Goal: Information Seeking & Learning: Learn about a topic

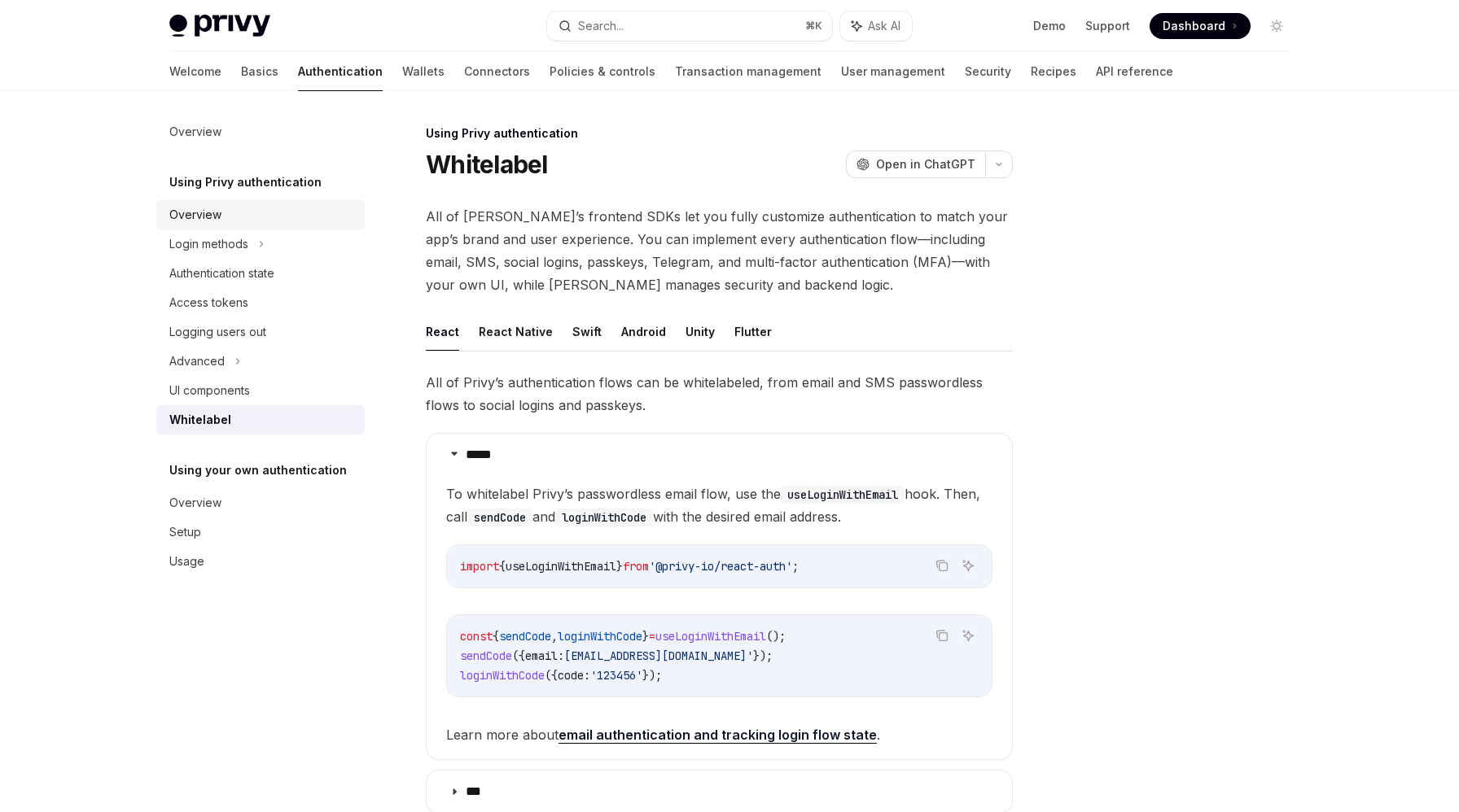
click at [195, 213] on div "Overview" at bounding box center [195, 215] width 52 height 19
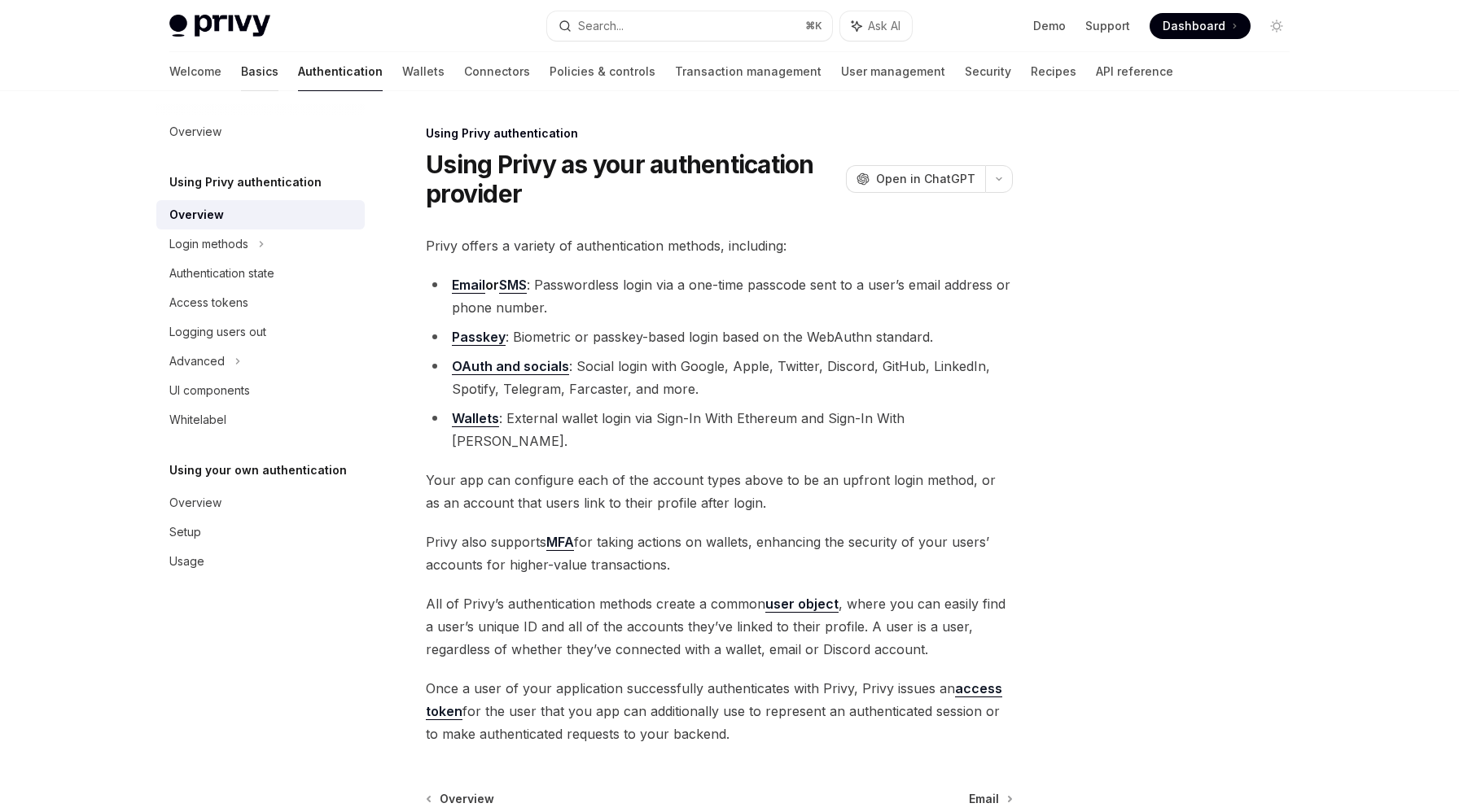
click at [241, 72] on link "Basics" at bounding box center [260, 72] width 37 height 39
type textarea "*"
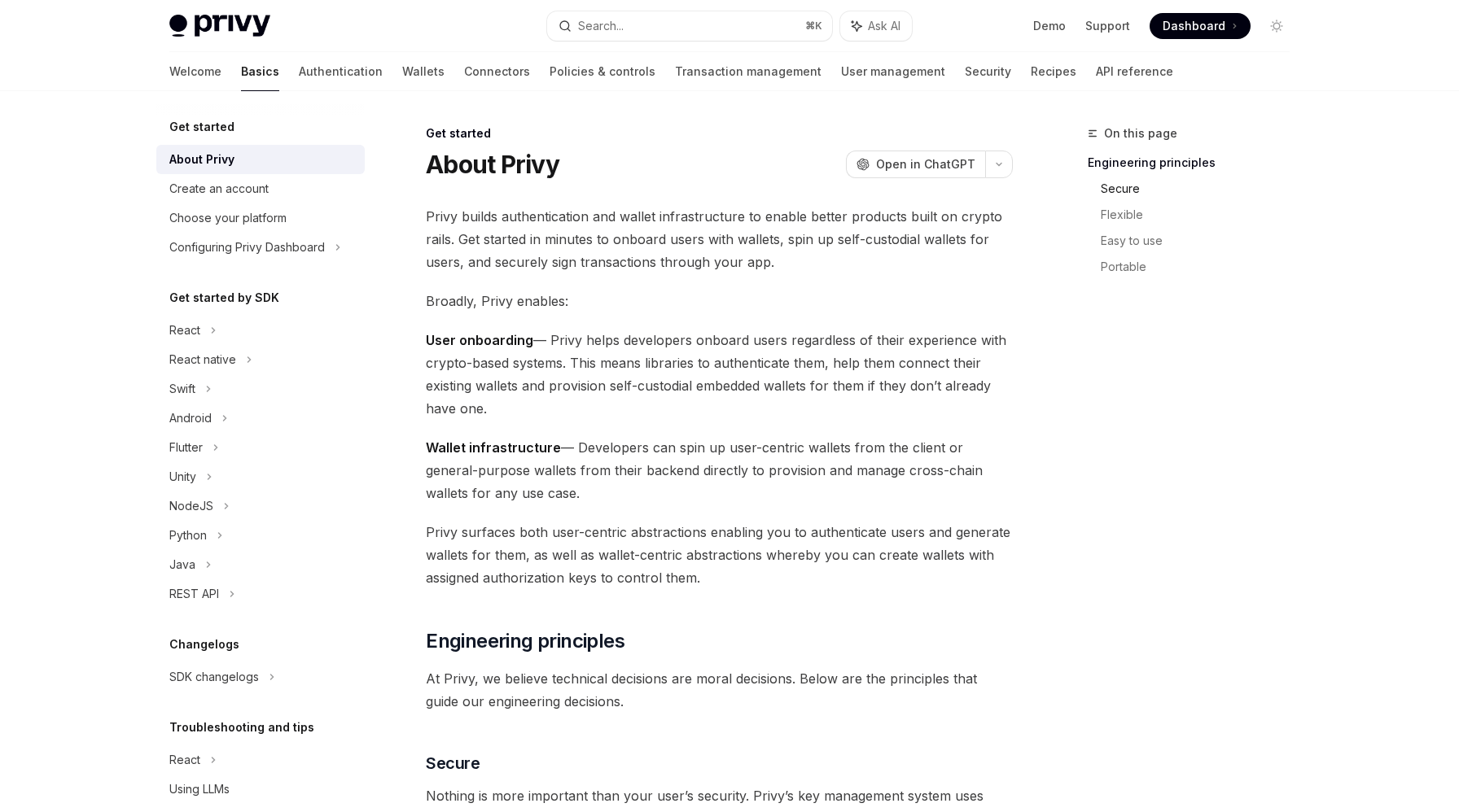
click at [1119, 190] on link "Secure" at bounding box center [1202, 188] width 202 height 26
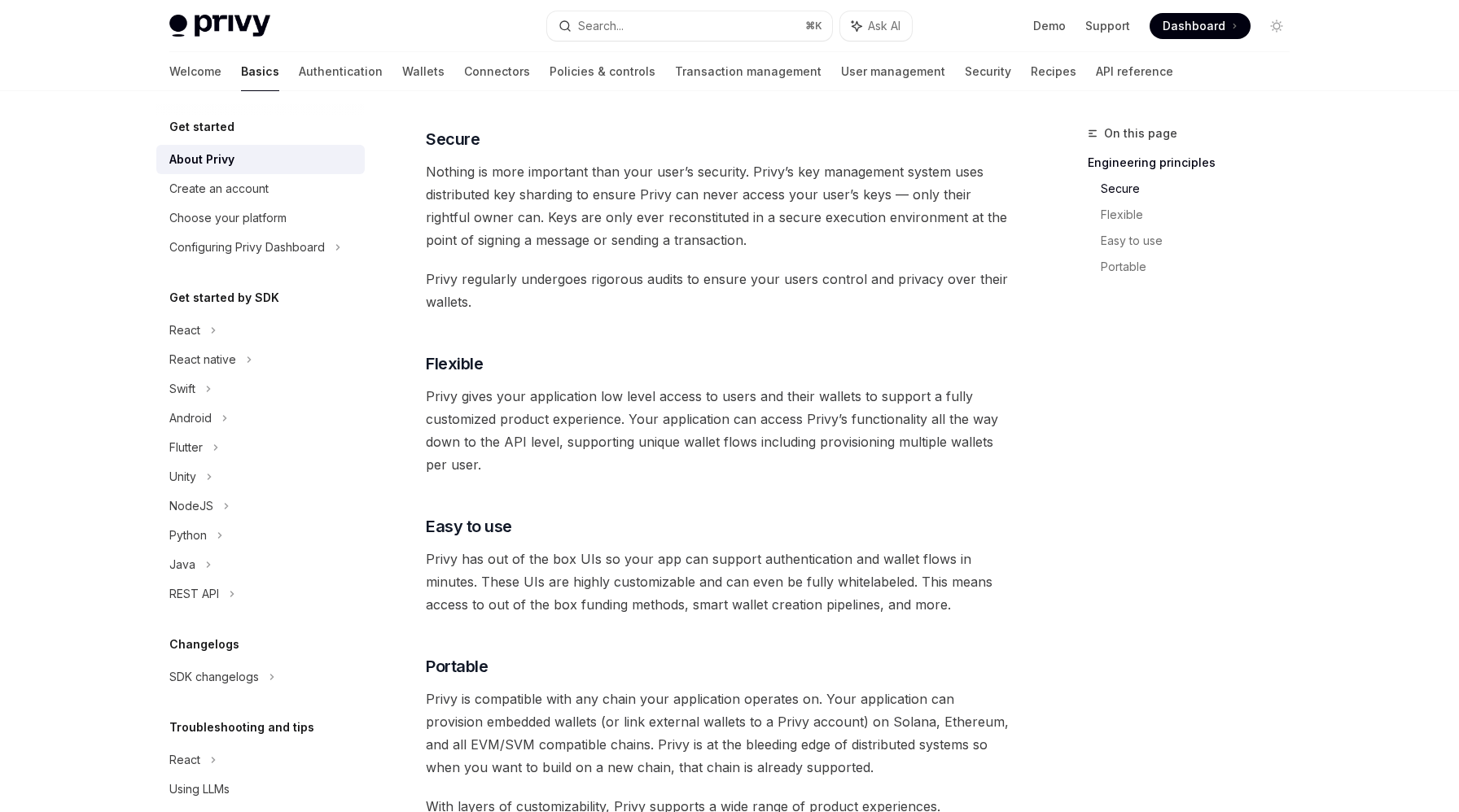
scroll to position [628, 0]
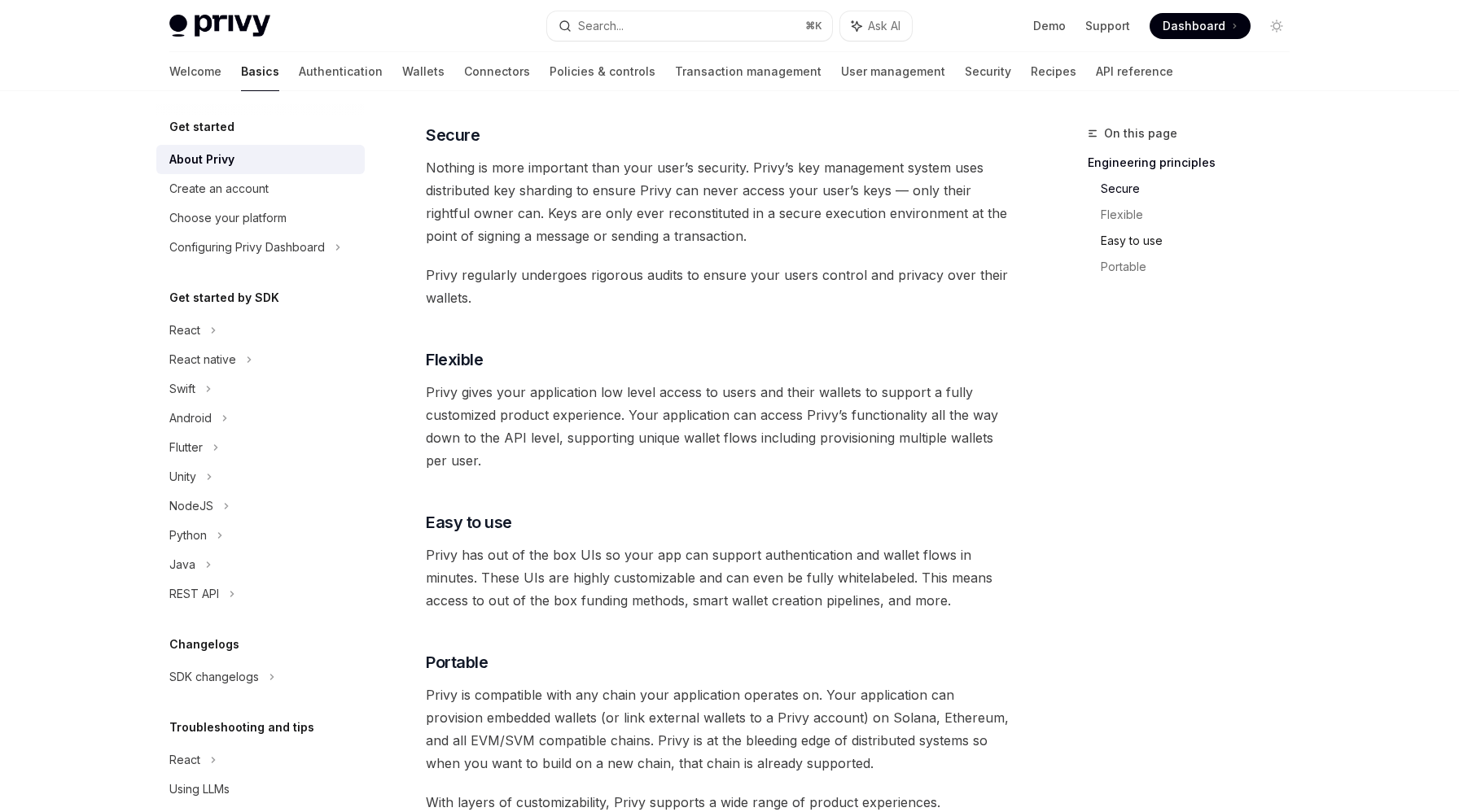
click at [1128, 240] on link "Easy to use" at bounding box center [1202, 240] width 202 height 26
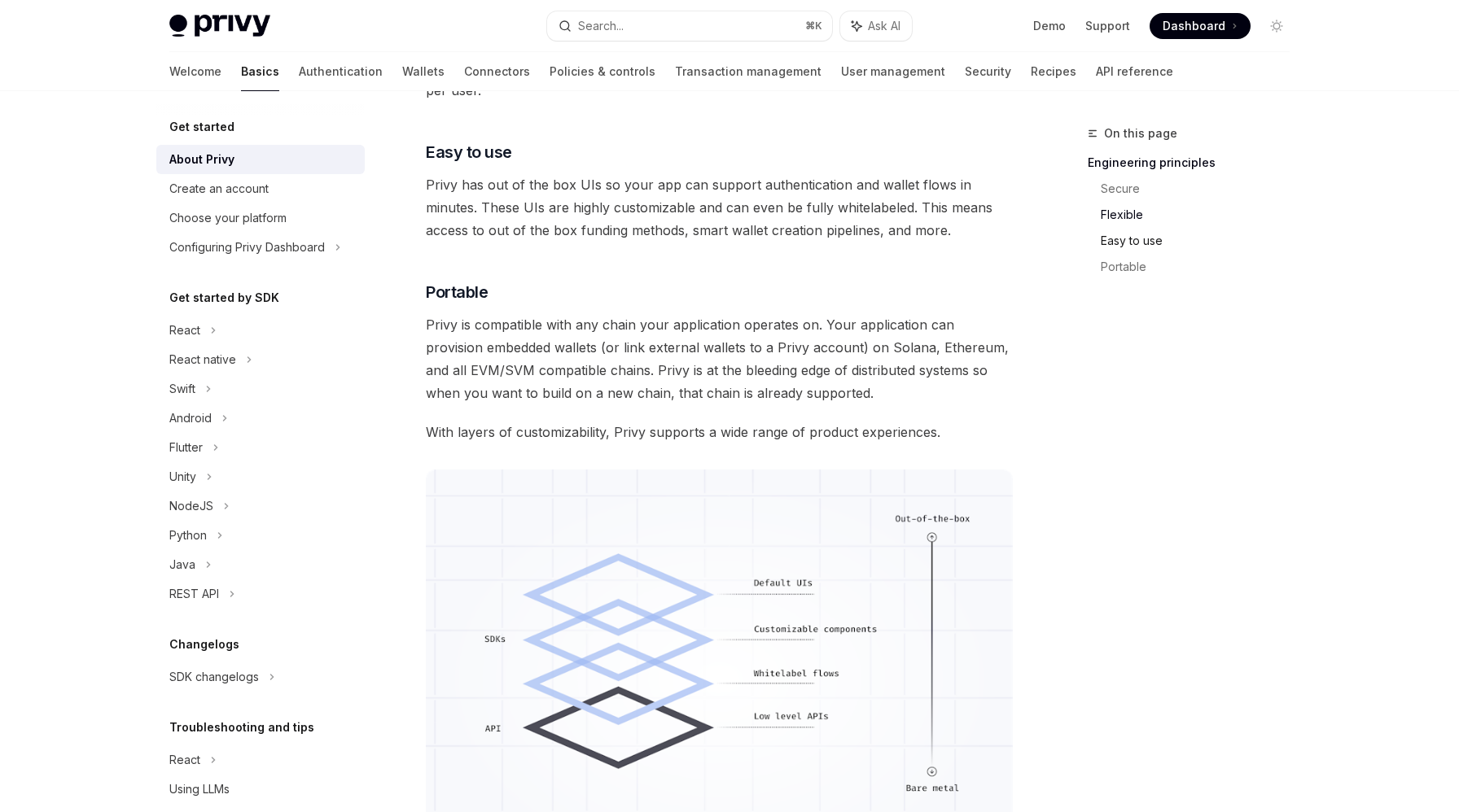
scroll to position [1016, 0]
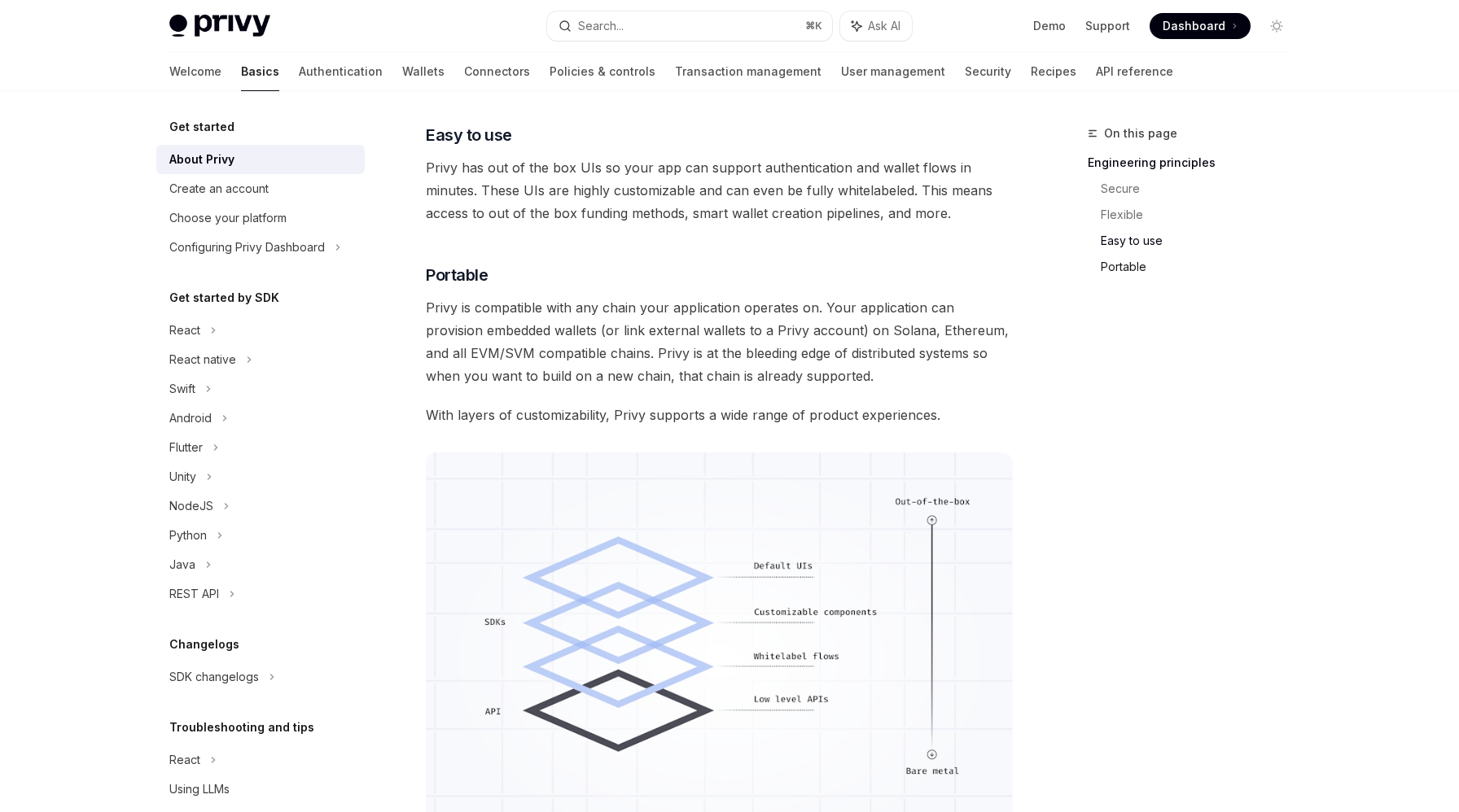
click at [1124, 269] on link "Portable" at bounding box center [1202, 266] width 202 height 26
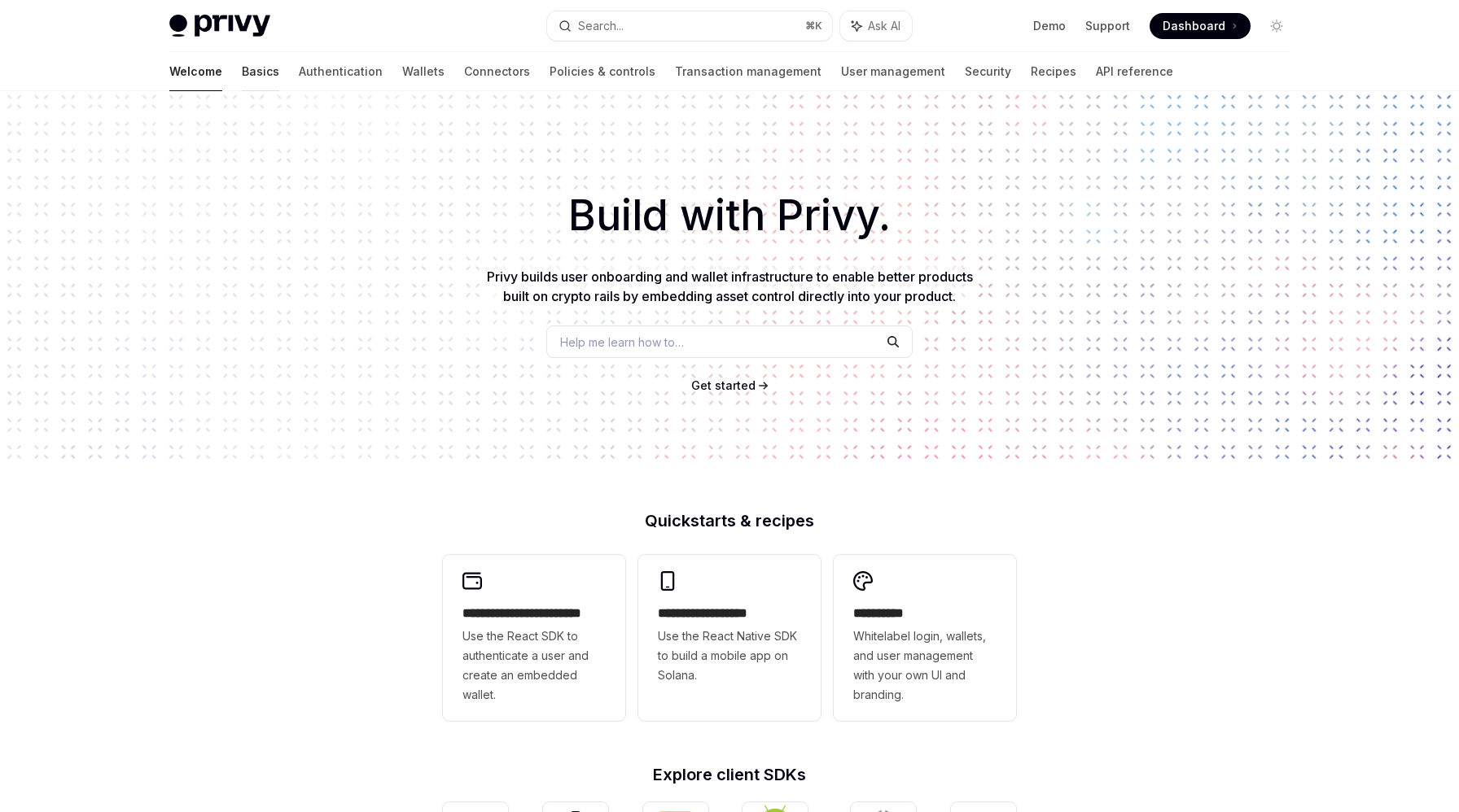
click at [242, 75] on link "Basics" at bounding box center [261, 72] width 37 height 39
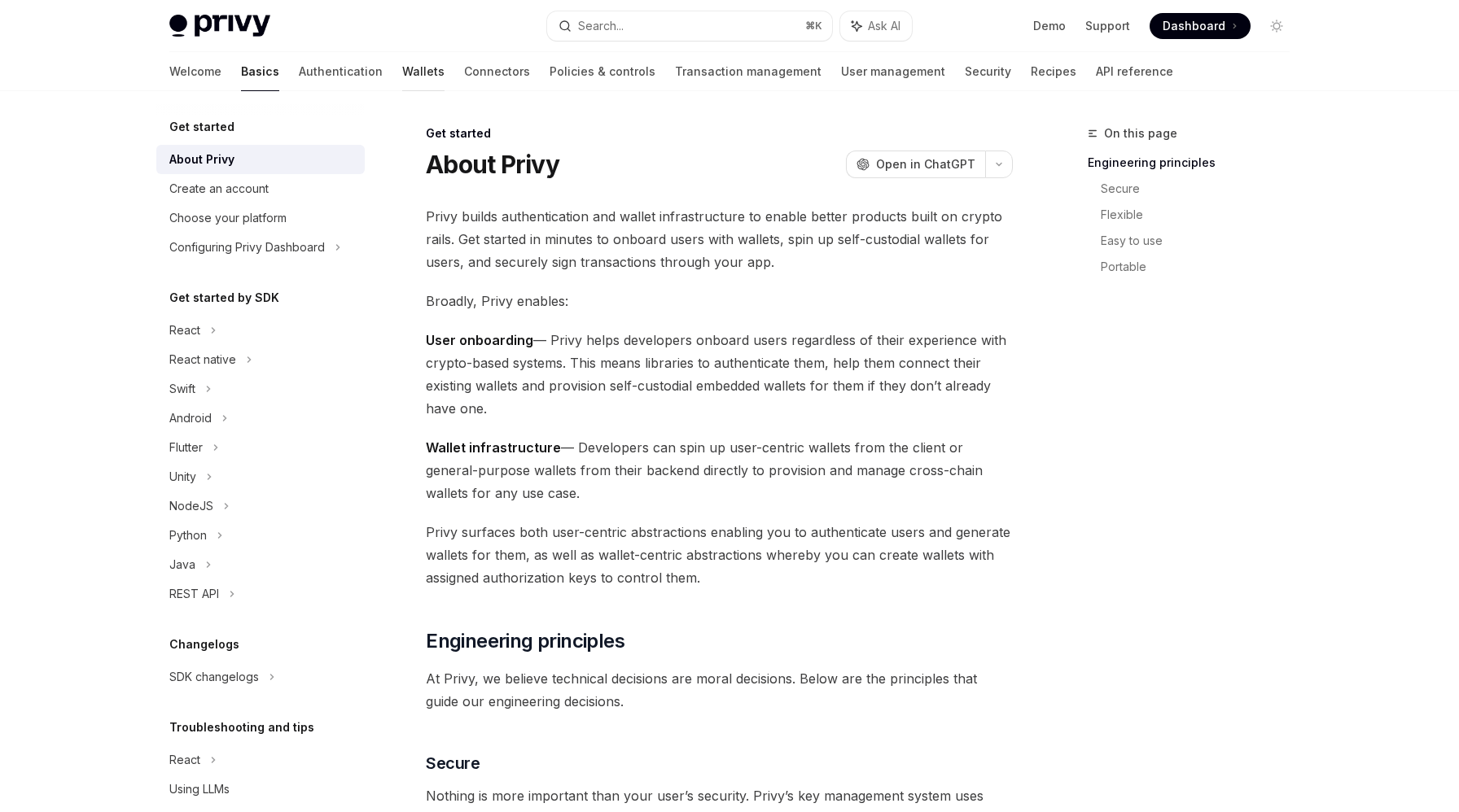
click at [402, 73] on link "Wallets" at bounding box center [423, 72] width 42 height 39
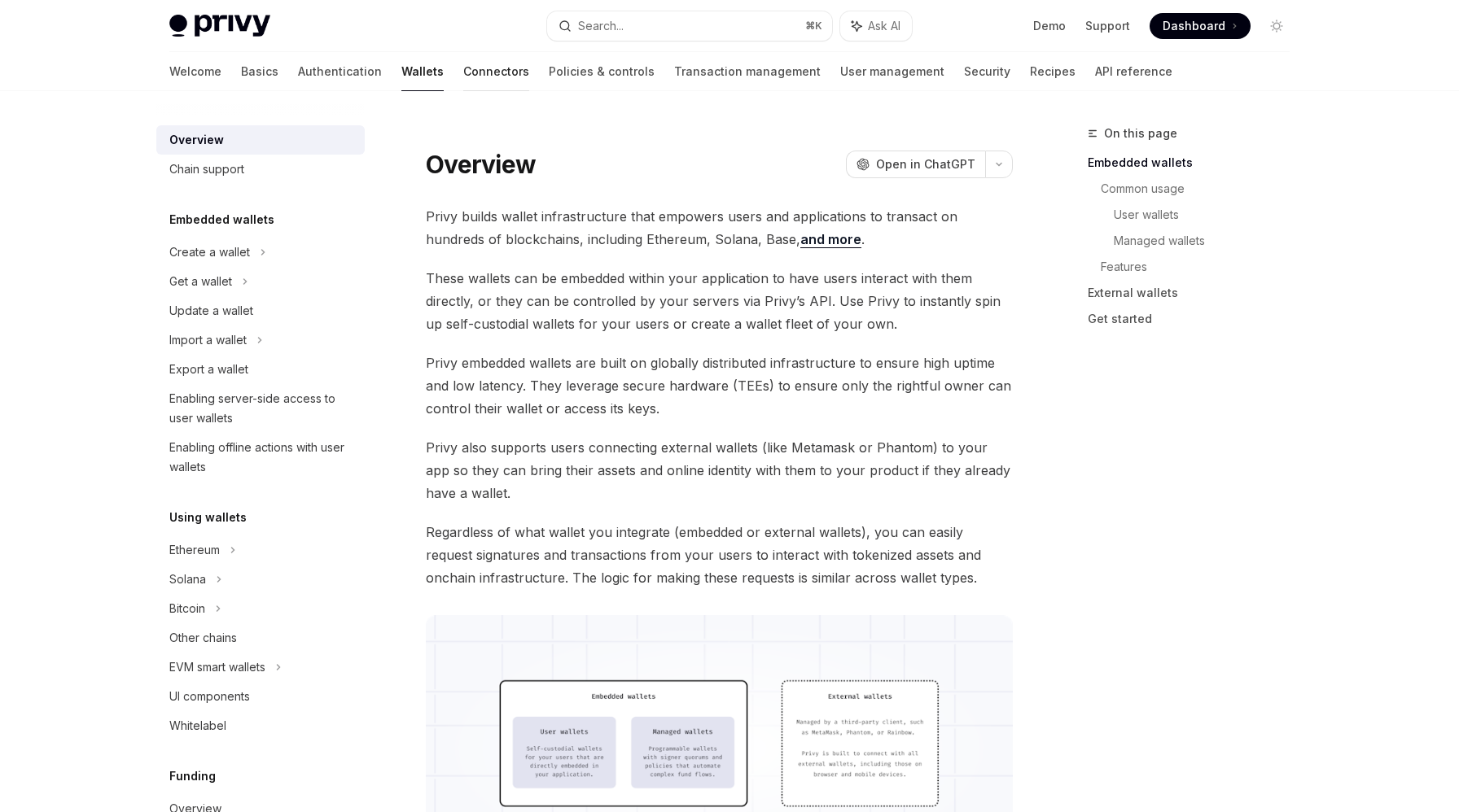
click at [464, 81] on link "Connectors" at bounding box center [496, 72] width 66 height 39
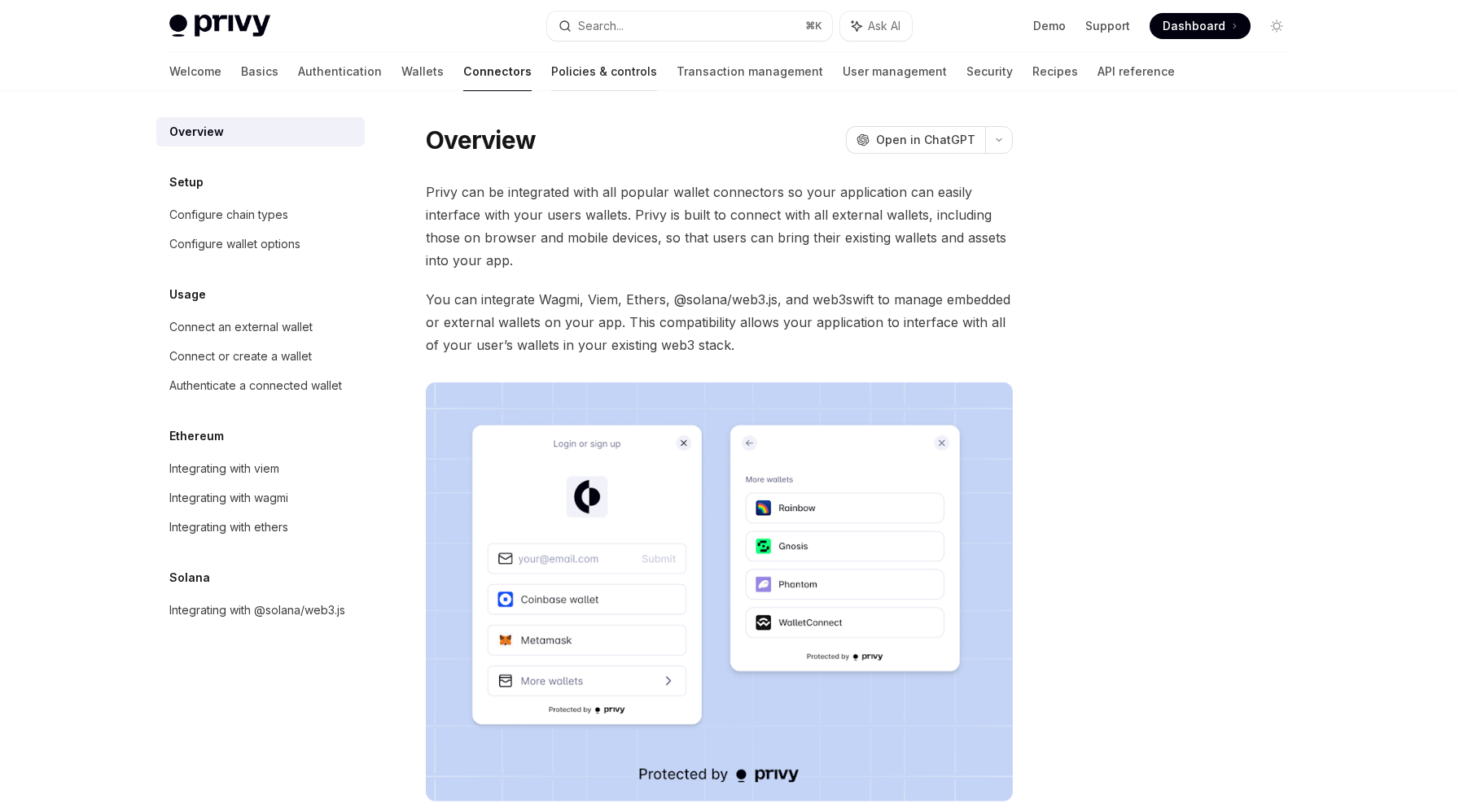
click at [551, 71] on link "Policies & controls" at bounding box center [603, 72] width 106 height 39
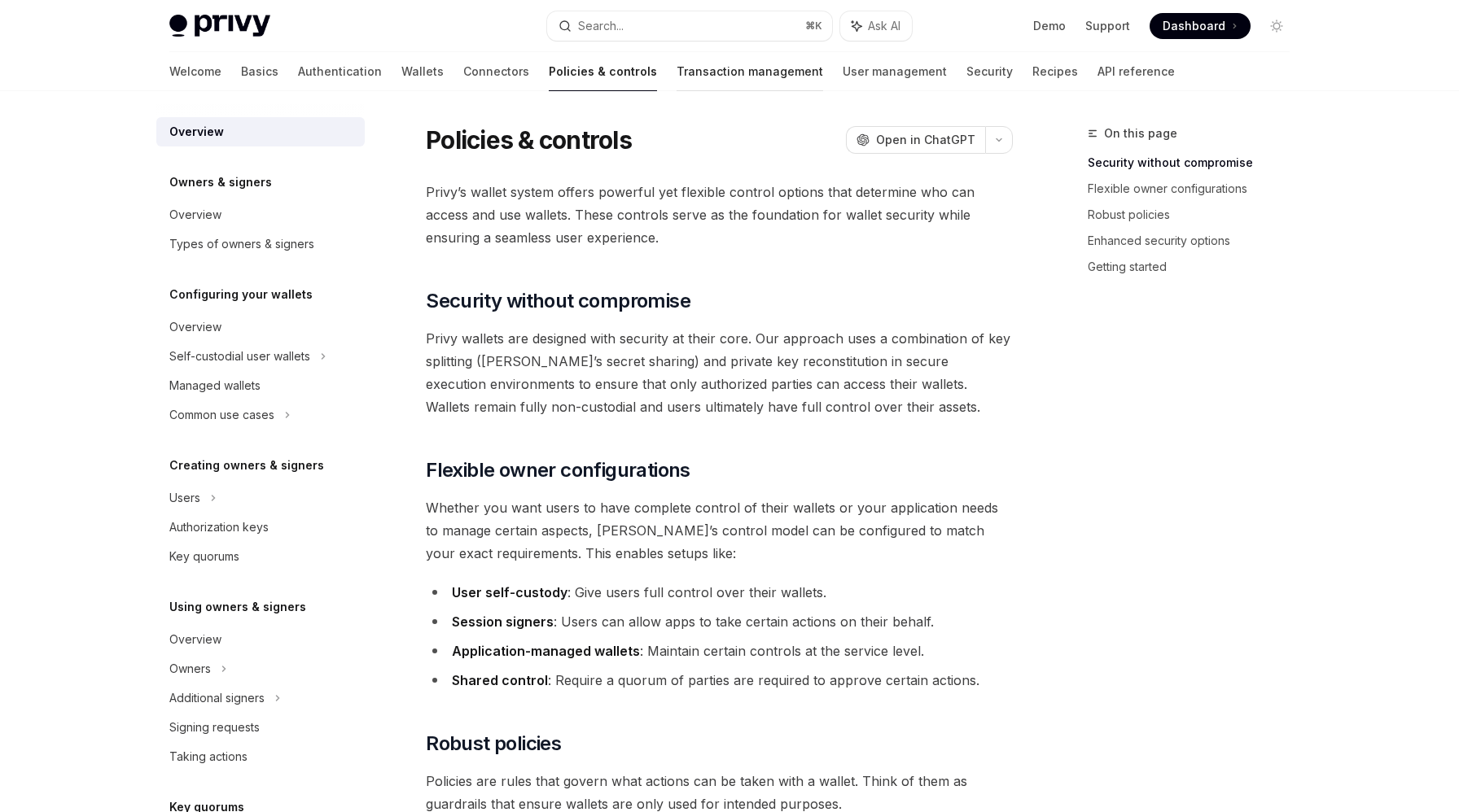
click at [677, 66] on link "Transaction management" at bounding box center [750, 72] width 146 height 39
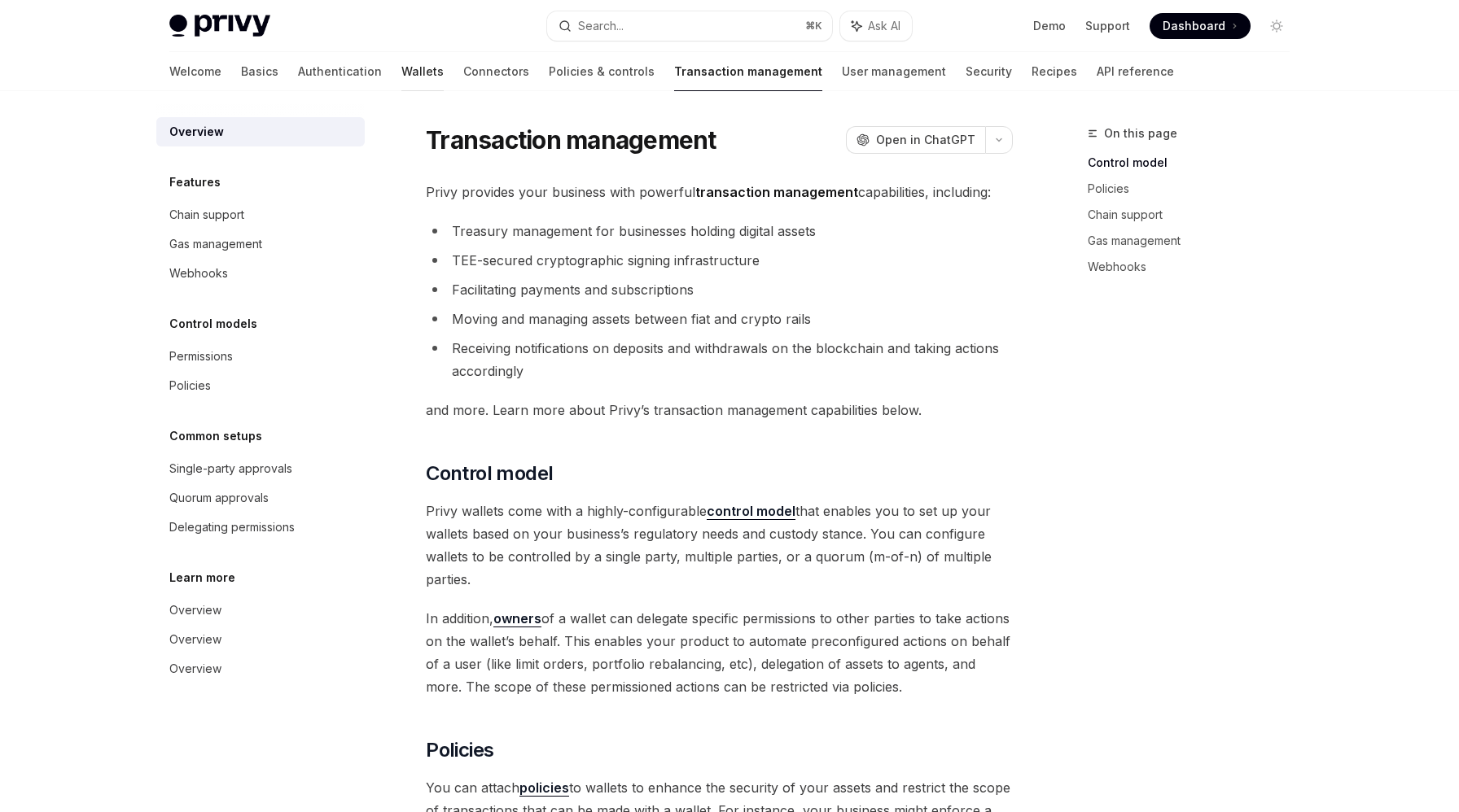
click at [401, 73] on link "Wallets" at bounding box center [422, 72] width 42 height 39
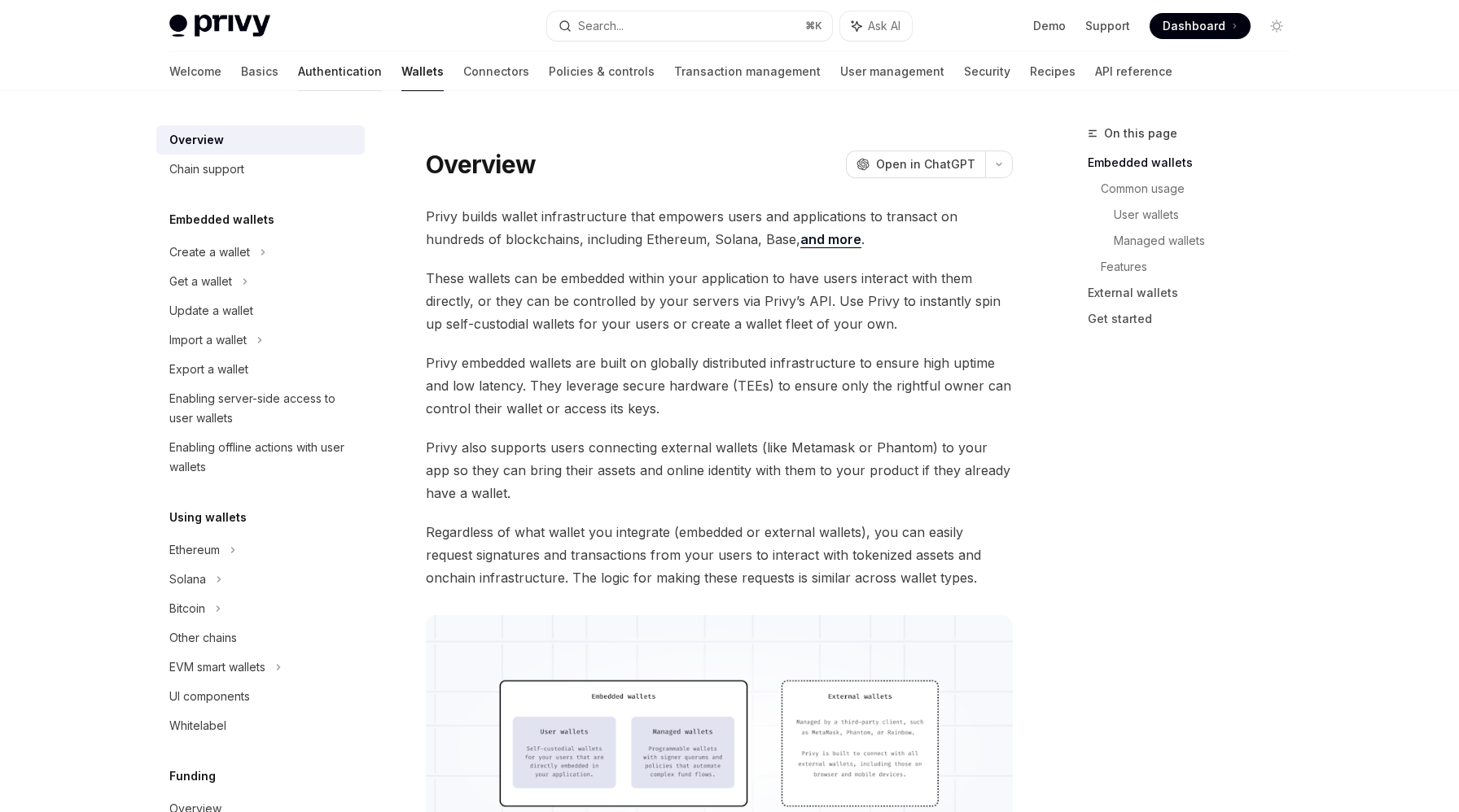
click at [298, 82] on link "Authentication" at bounding box center [340, 72] width 84 height 39
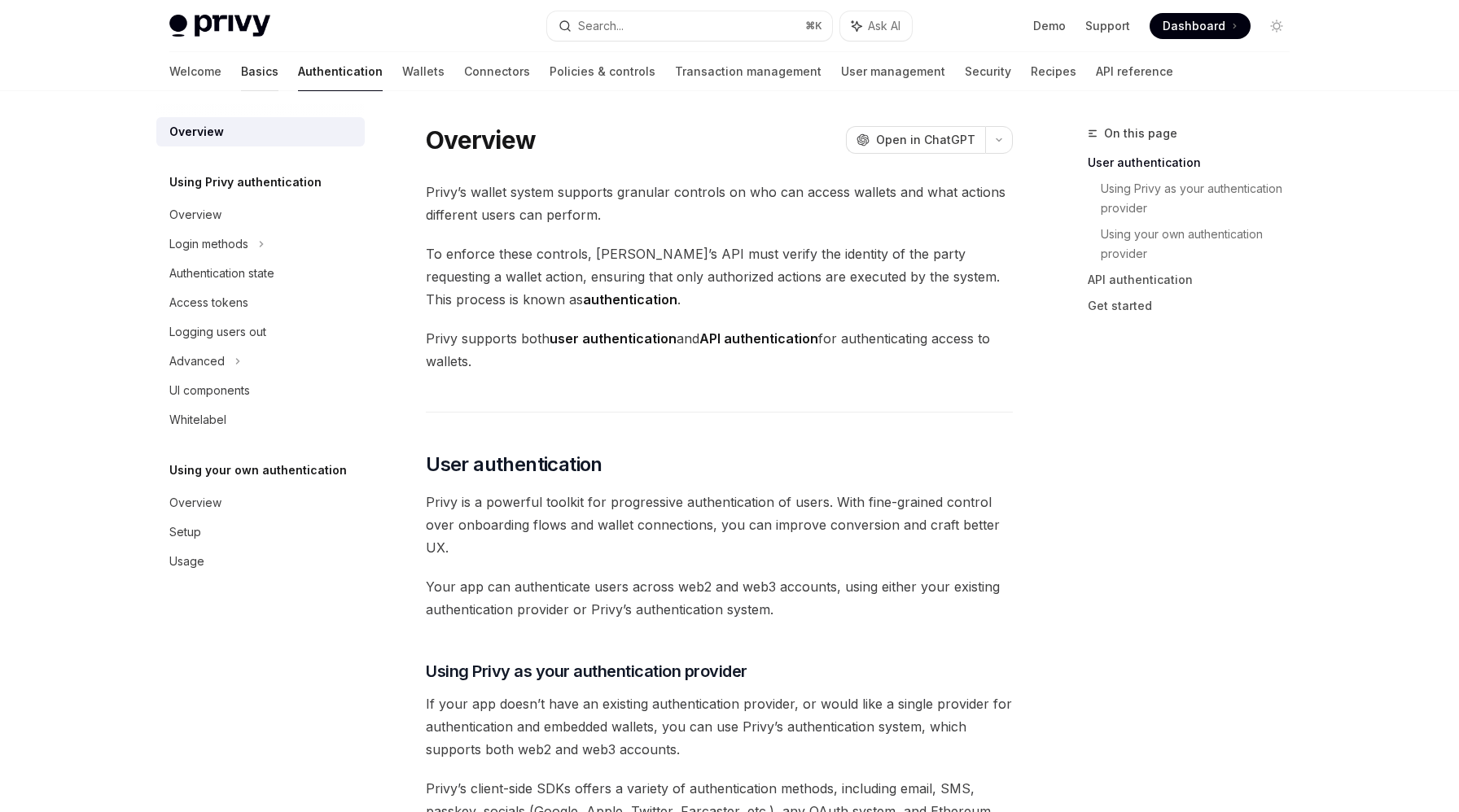
click at [241, 67] on link "Basics" at bounding box center [260, 72] width 37 height 39
type textarea "*"
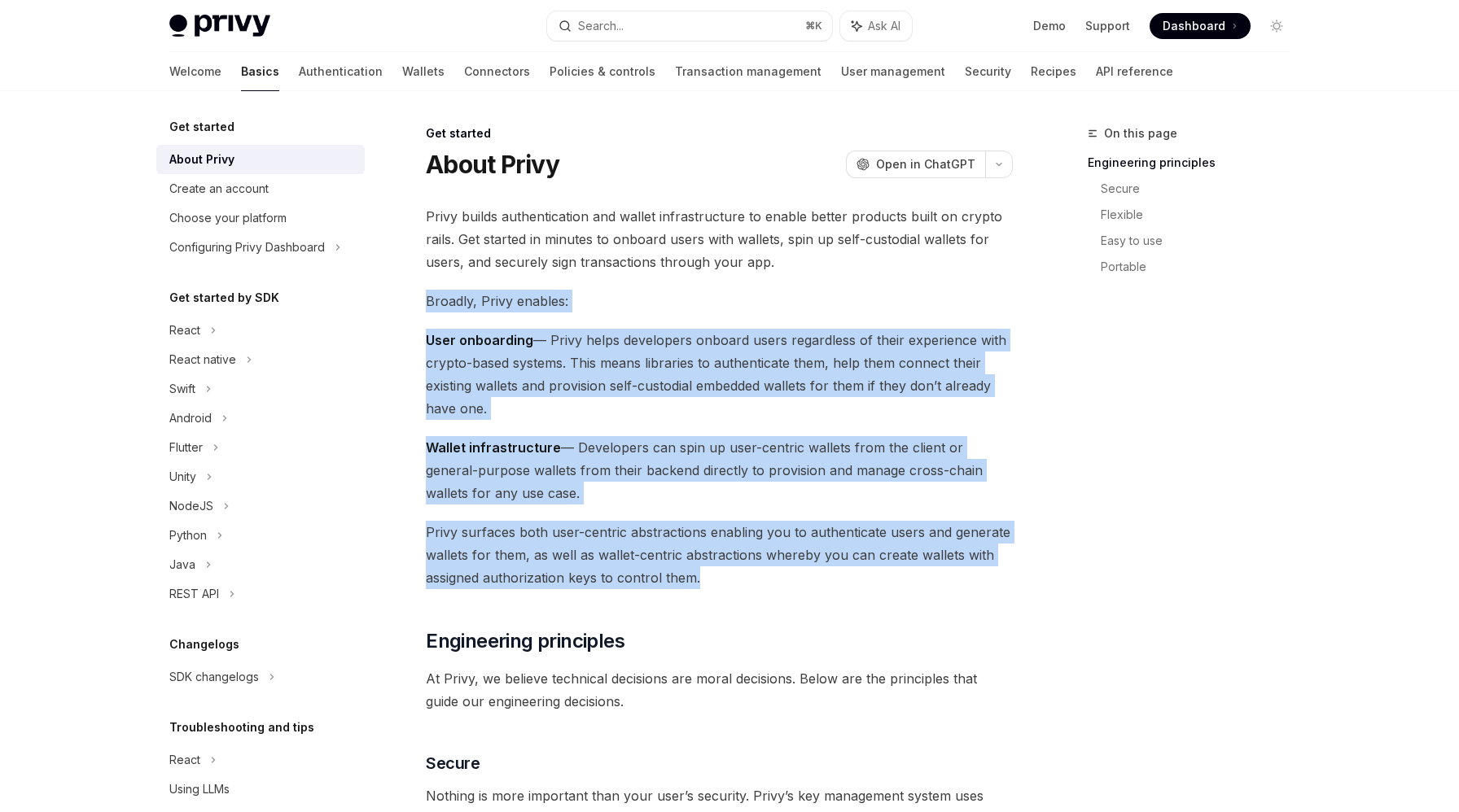
drag, startPoint x: 426, startPoint y: 300, endPoint x: 748, endPoint y: 580, distance: 426.7
copy div "Broadly, Privy enables: User onboarding — Privy helps developers onboard users …"
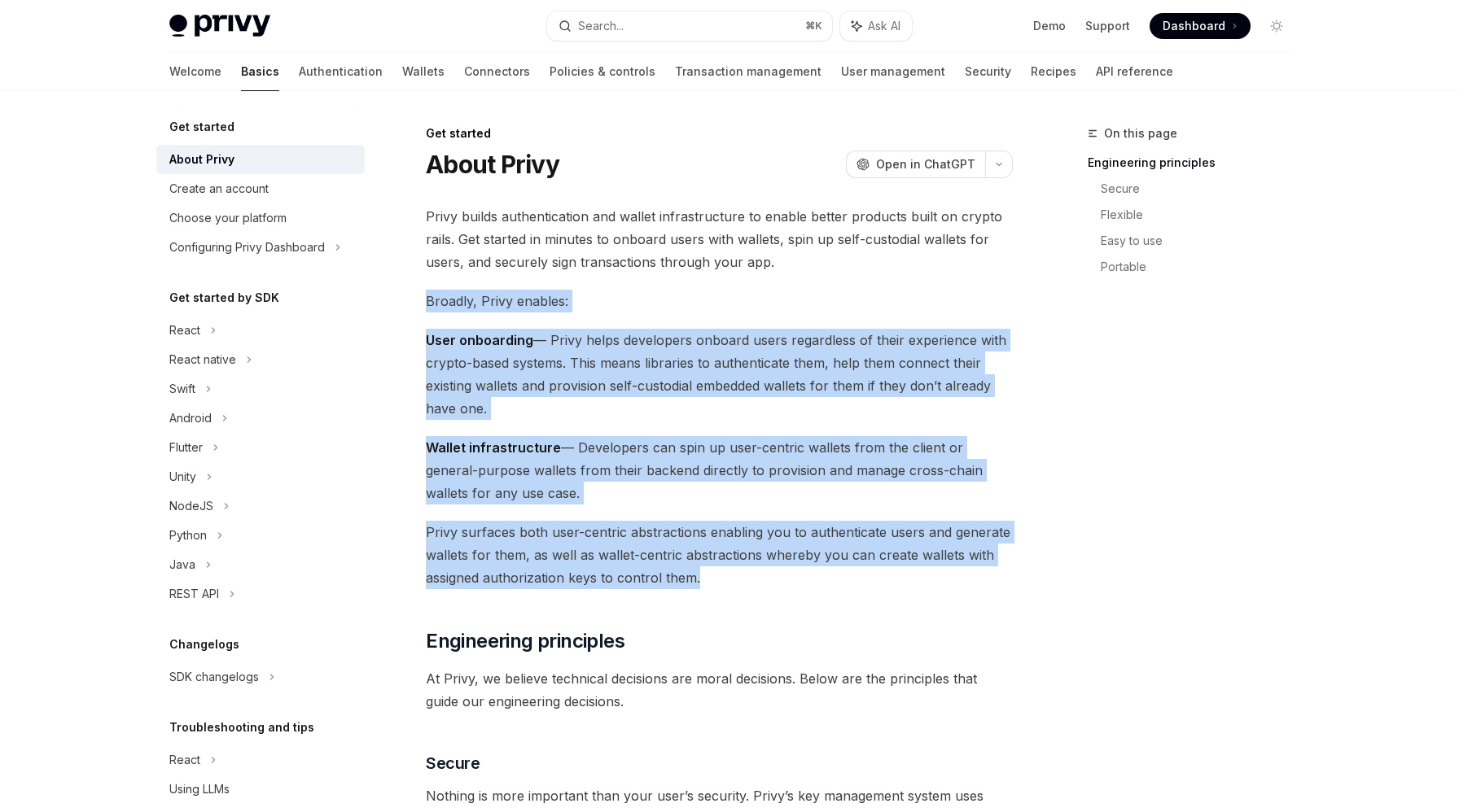
copy div "Broadly, Privy enables: User onboarding — Privy helps developers onboard users …"
